Goal: Task Accomplishment & Management: Complete application form

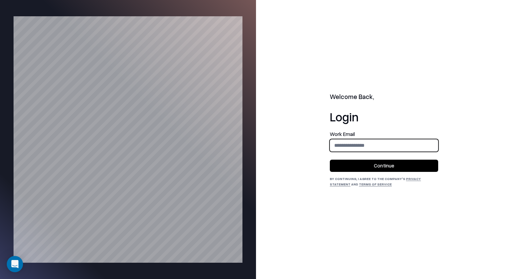
click at [417, 148] on input "email" at bounding box center [384, 145] width 108 height 13
type input "**********"
click at [414, 163] on button "Continue" at bounding box center [384, 166] width 108 height 12
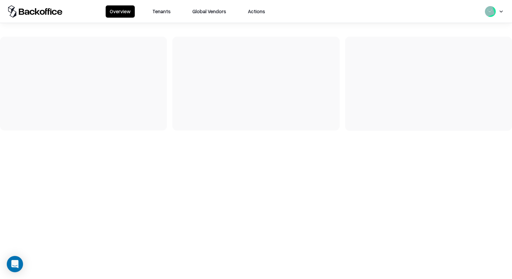
click at [163, 17] on button "Tenants" at bounding box center [161, 11] width 26 height 12
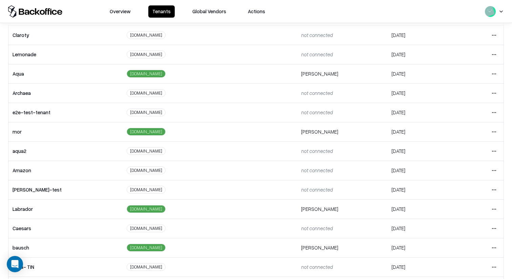
scroll to position [73, 0]
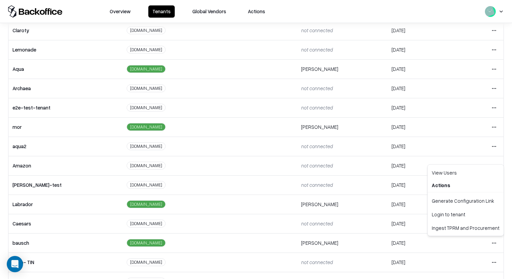
click at [495, 246] on html "Overview Tenants Global Vendors Actions Tenants Add Tenant Tenant name Domain A…" at bounding box center [256, 139] width 512 height 279
click at [480, 211] on div "Login to tenant" at bounding box center [465, 214] width 73 height 14
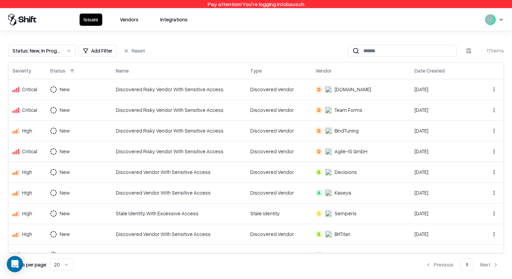
click at [124, 18] on button "Vendors" at bounding box center [129, 20] width 27 height 12
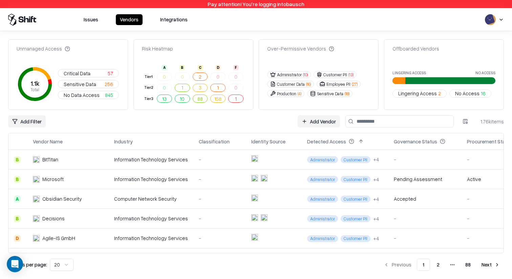
click at [369, 124] on input at bounding box center [399, 121] width 108 height 12
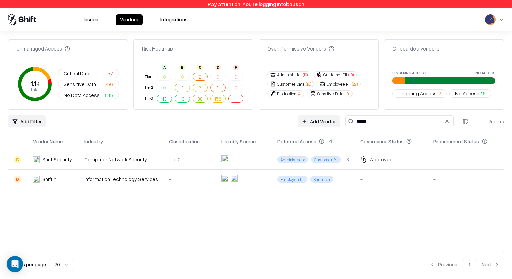
type input "*****"
click at [198, 162] on div "Tier 2" at bounding box center [190, 159] width 42 height 7
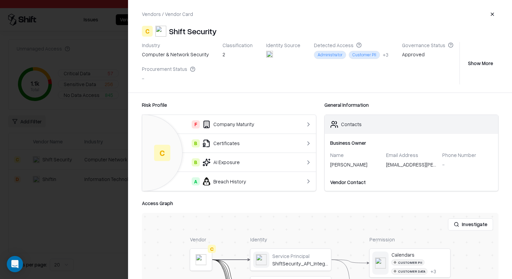
click at [282, 121] on div "F Company Maturity" at bounding box center [219, 124] width 143 height 8
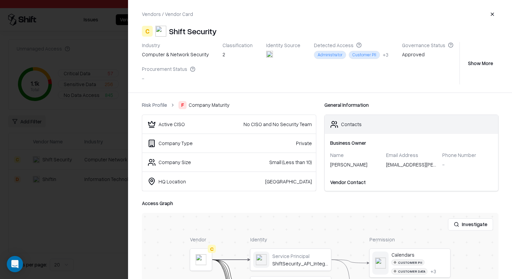
click at [481, 59] on button "Show More" at bounding box center [481, 63] width 36 height 12
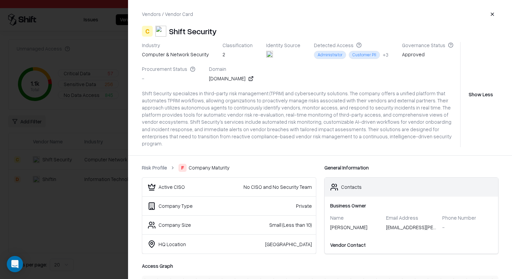
click at [495, 15] on button "button" at bounding box center [492, 14] width 12 height 12
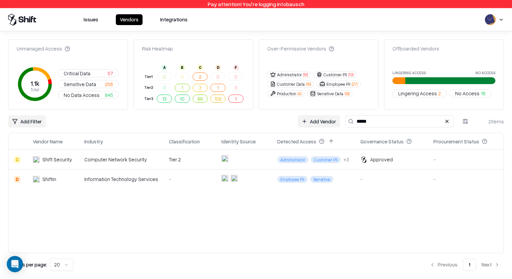
click at [378, 160] on div "Approved" at bounding box center [381, 159] width 23 height 7
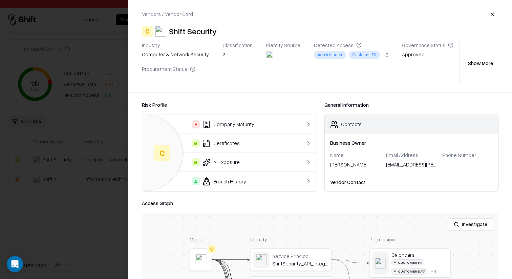
click at [59, 119] on div at bounding box center [256, 139] width 512 height 279
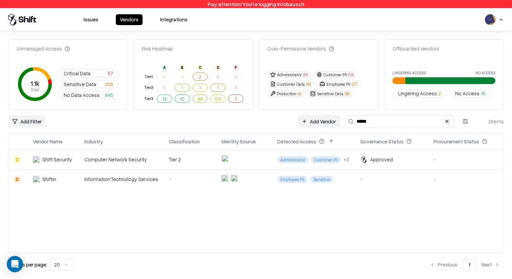
click at [318, 124] on link "Add Vendor" at bounding box center [319, 121] width 42 height 12
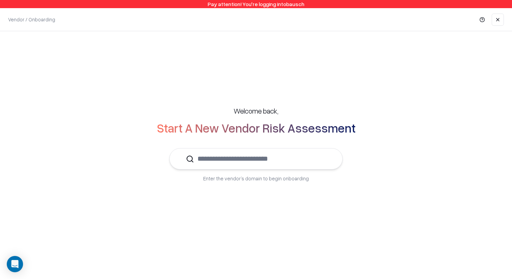
click at [256, 160] on input "text" at bounding box center [260, 158] width 132 height 21
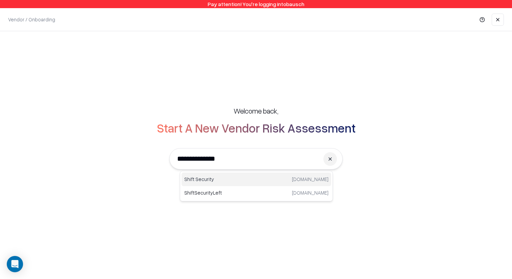
click at [251, 178] on p "Shift Security" at bounding box center [220, 178] width 72 height 7
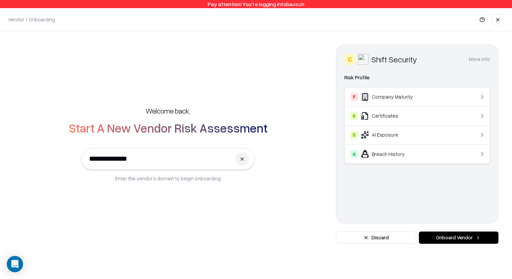
type input "**********"
click at [454, 236] on button "Onboard Vendor" at bounding box center [459, 237] width 80 height 12
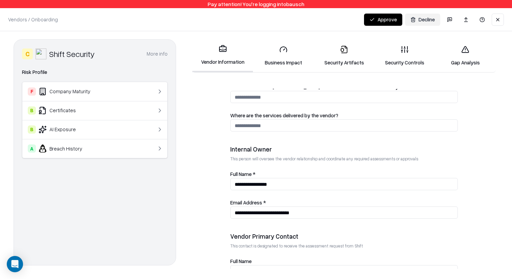
scroll to position [368, 0]
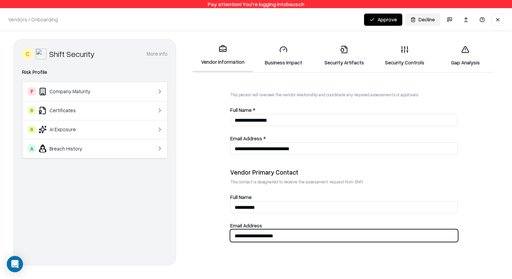
click at [238, 236] on input "**********" at bounding box center [344, 235] width 227 height 13
type input "**********"
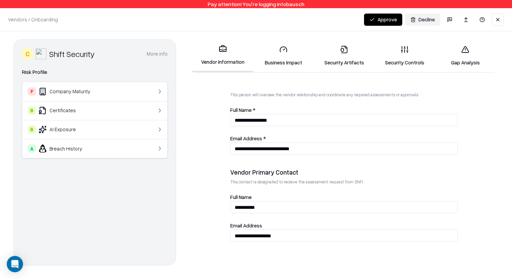
click at [226, 205] on form "**********" at bounding box center [344, 179] width 309 height 180
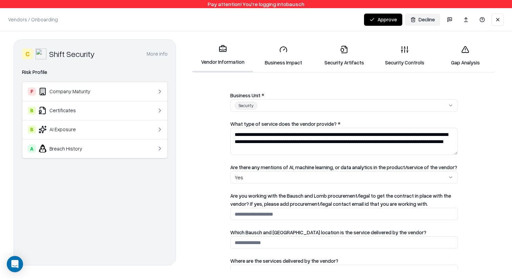
scroll to position [158, 0]
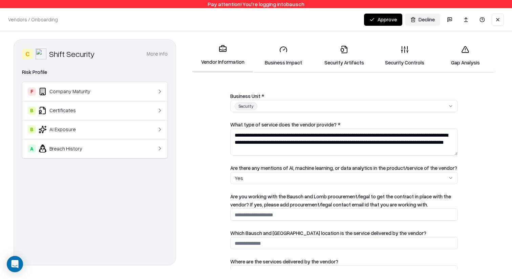
click at [271, 57] on link "Business Impact" at bounding box center [283, 55] width 61 height 31
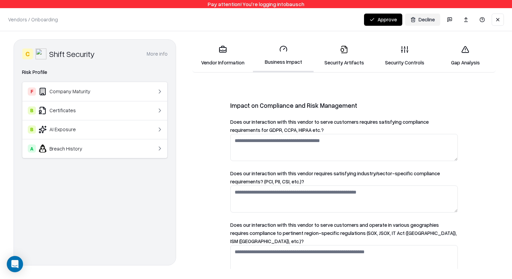
scroll to position [621, 0]
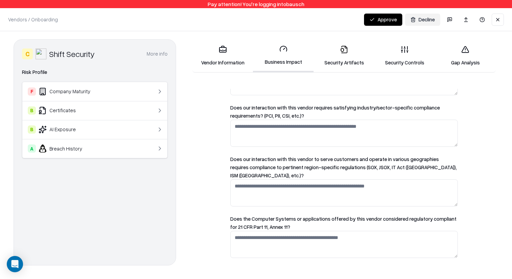
click at [350, 52] on link "Security Artifacts" at bounding box center [344, 55] width 61 height 31
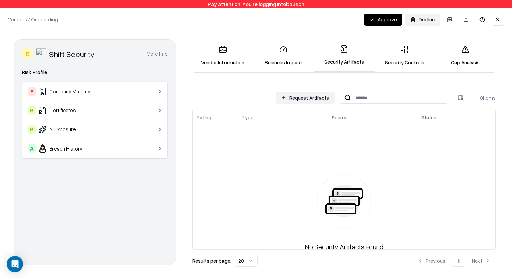
click at [308, 100] on button "Request Artifacts" at bounding box center [305, 97] width 59 height 12
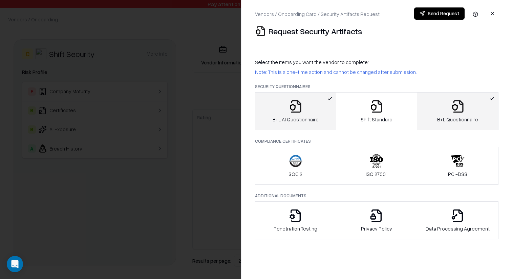
click at [298, 164] on icon "button" at bounding box center [296, 161] width 14 height 14
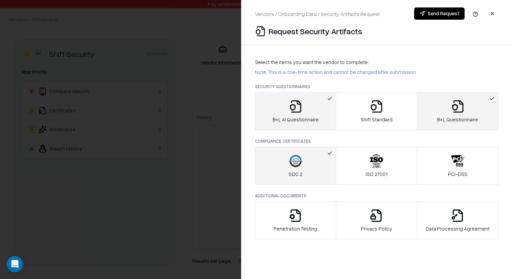
click at [326, 156] on button "SOC 2" at bounding box center [295, 166] width 81 height 38
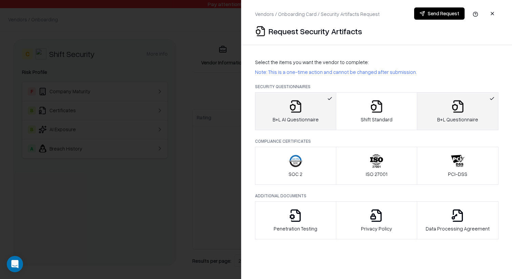
click at [435, 14] on button "Send Request" at bounding box center [439, 13] width 50 height 12
